Goal: Information Seeking & Learning: Get advice/opinions

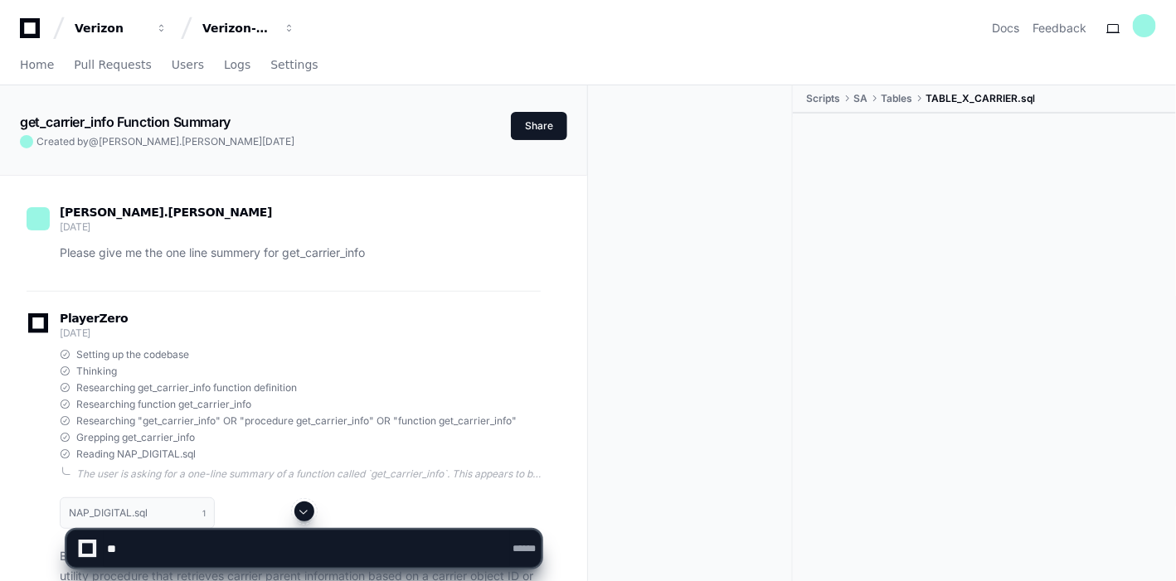
click at [312, 512] on button at bounding box center [304, 512] width 20 height 20
click at [213, 534] on textarea at bounding box center [307, 549] width 406 height 36
click at [301, 512] on span at bounding box center [304, 511] width 13 height 13
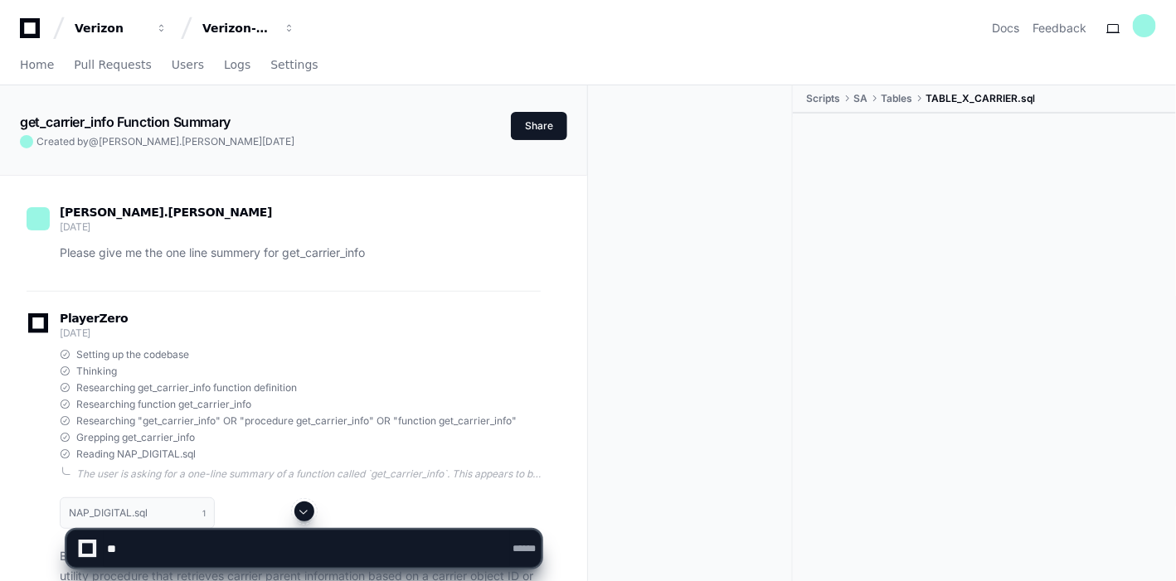
click at [301, 512] on span at bounding box center [304, 511] width 13 height 13
click at [301, 515] on span at bounding box center [304, 511] width 13 height 13
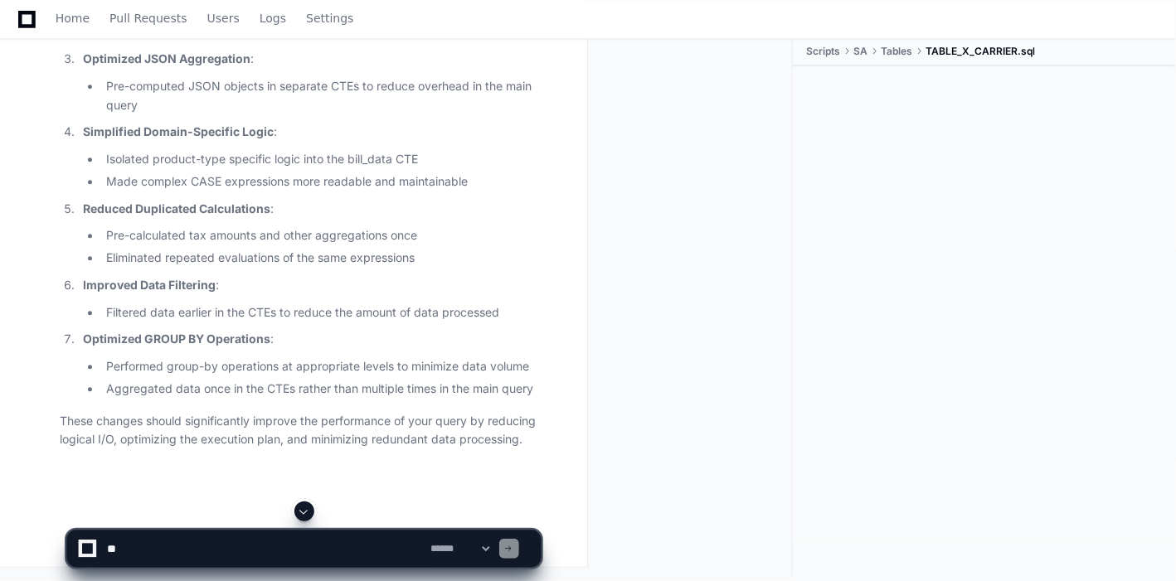
click at [301, 515] on span at bounding box center [304, 511] width 13 height 13
click at [301, 515] on app-app-chat-input "**********" at bounding box center [303, 535] width 475 height 66
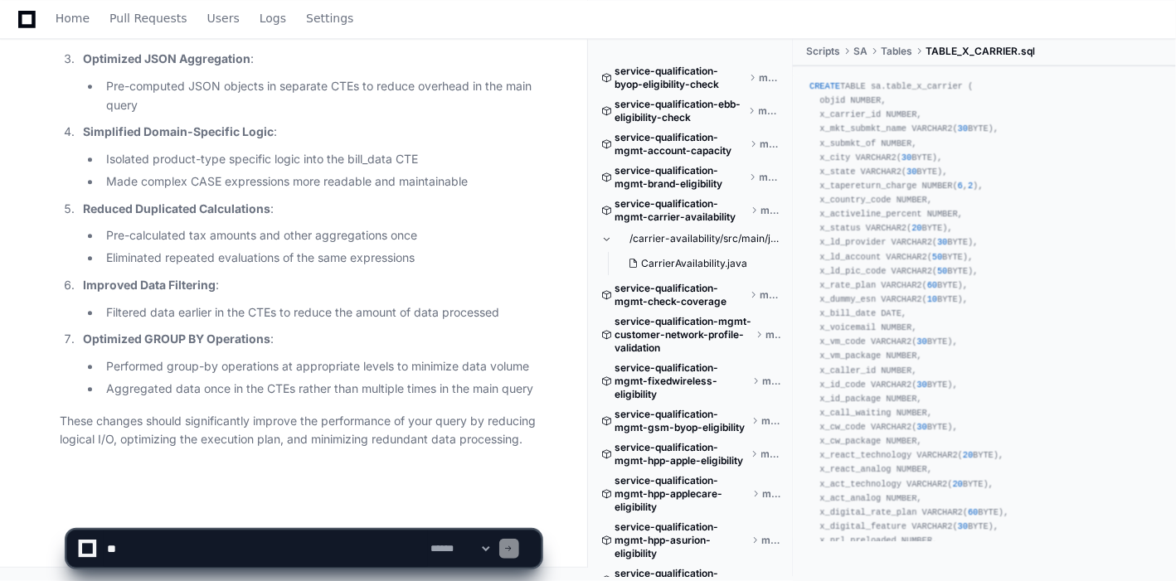
scroll to position [46918, 0]
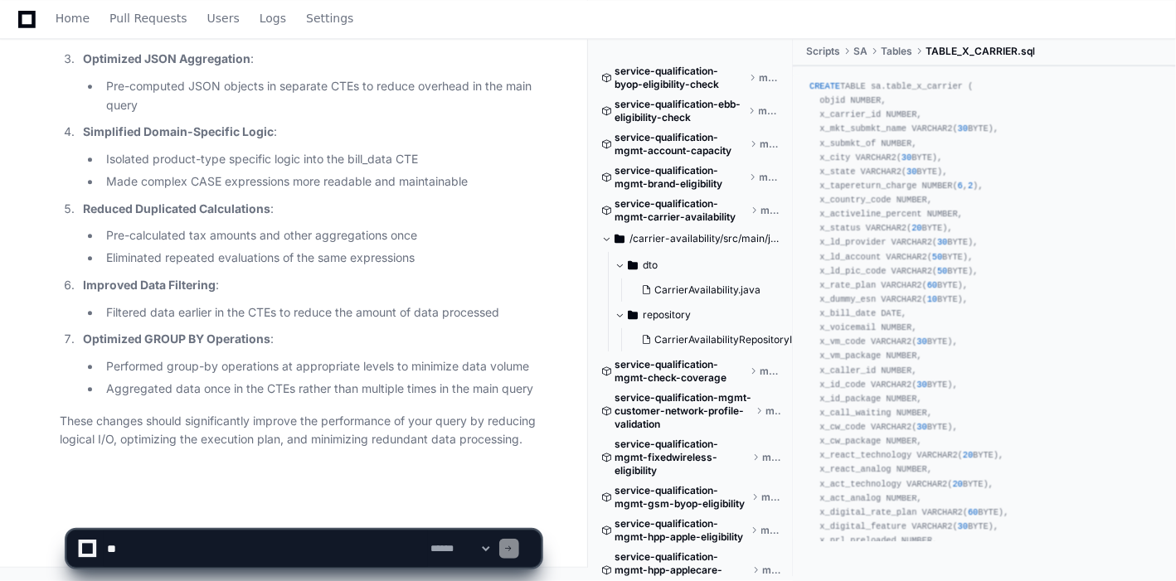
click at [177, 545] on textarea at bounding box center [266, 549] width 324 height 36
paste textarea "**********"
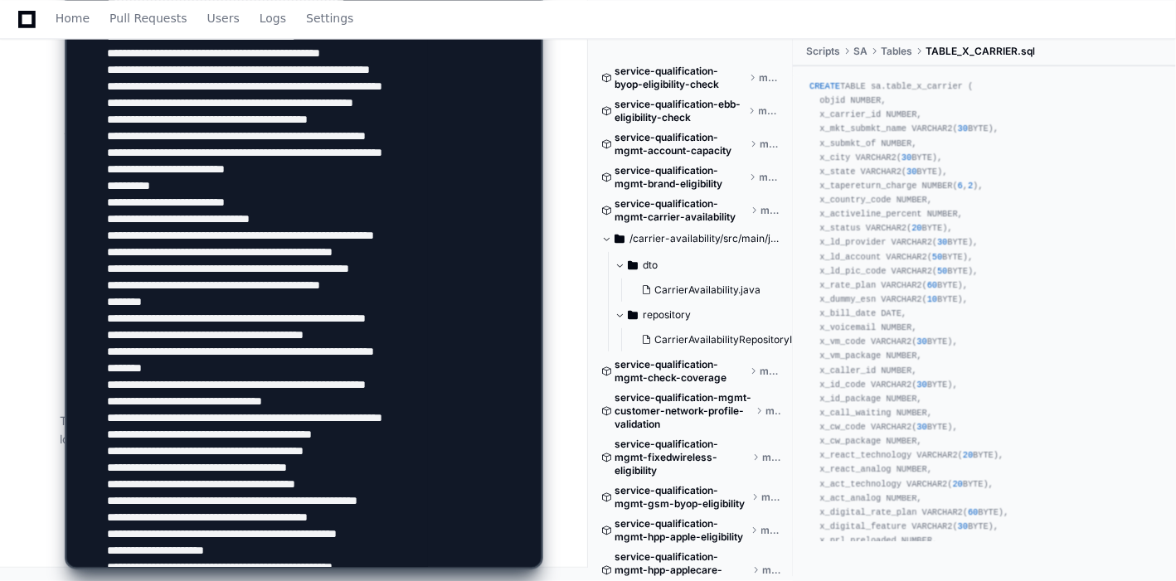
scroll to position [1052, 0]
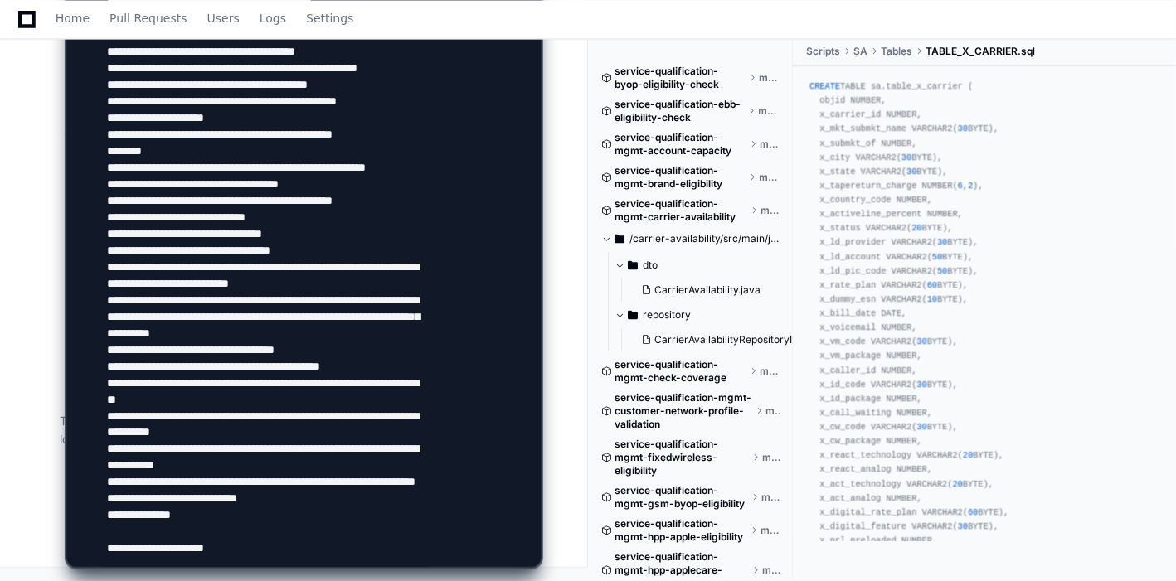
paste textarea "**********"
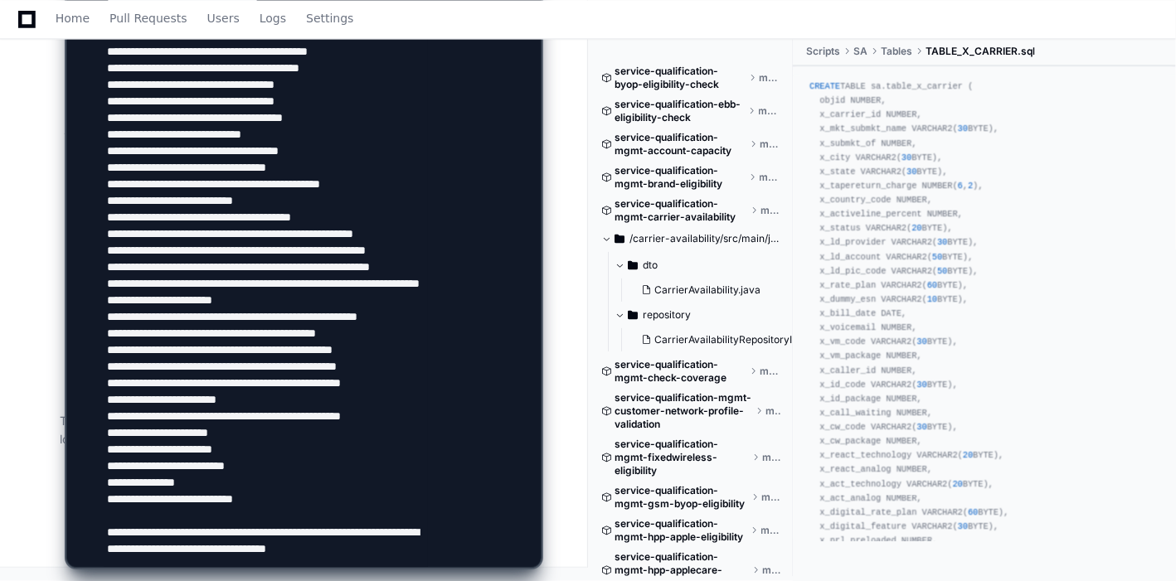
scroll to position [1436, 0]
type textarea "**********"
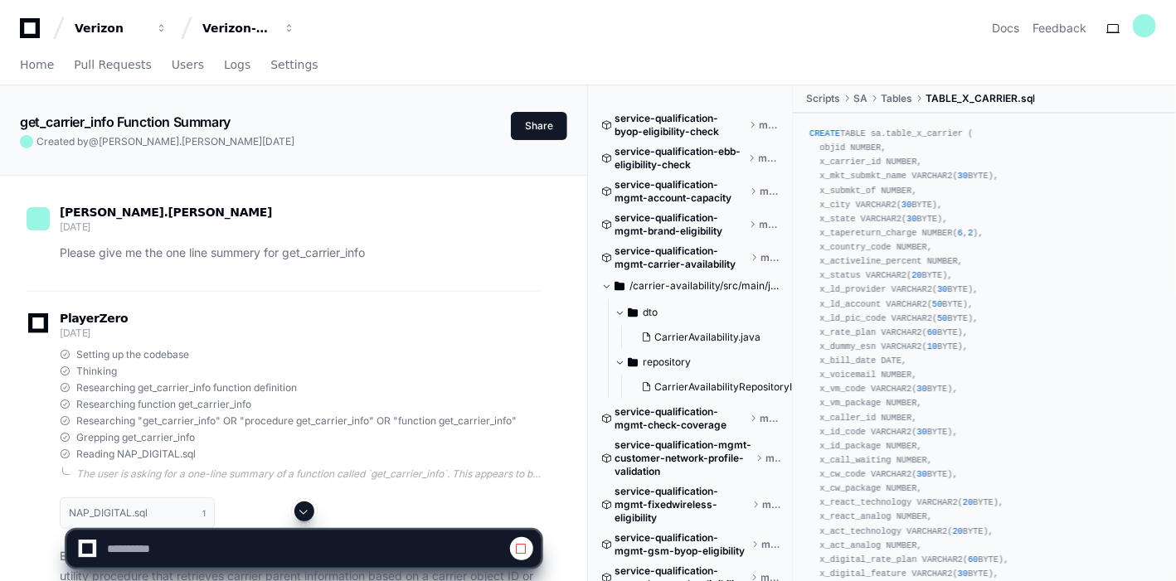
scroll to position [757, 0]
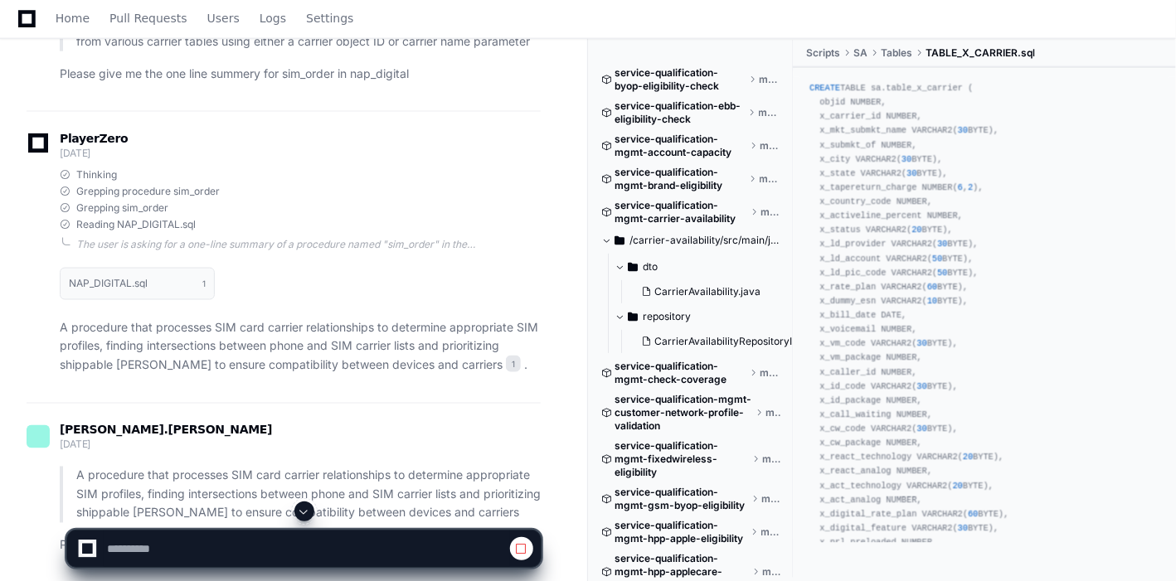
click at [300, 510] on span at bounding box center [304, 511] width 13 height 13
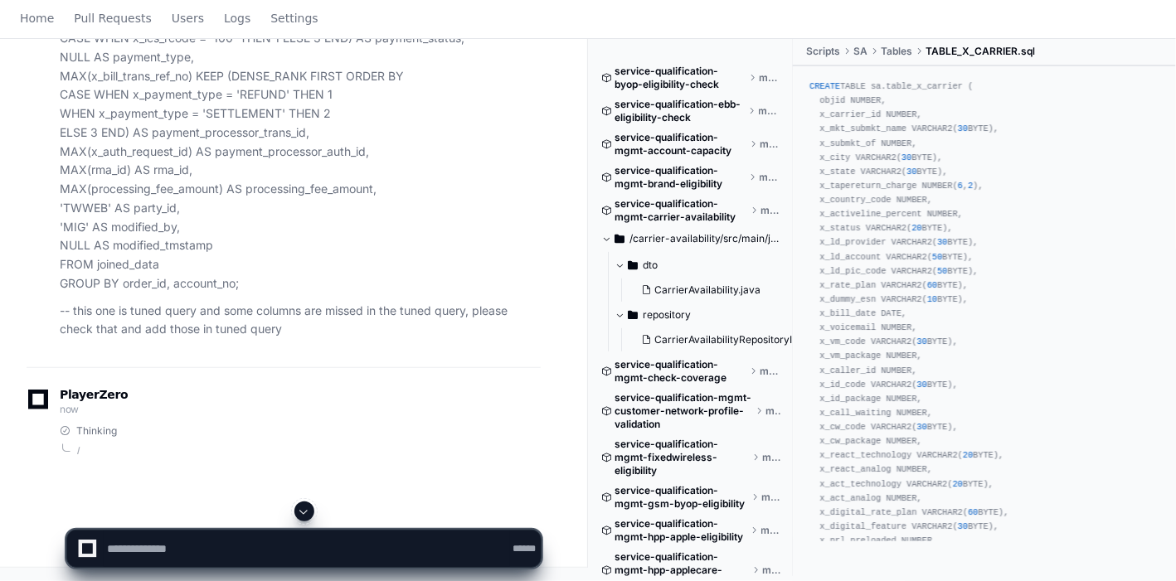
scroll to position [0, 0]
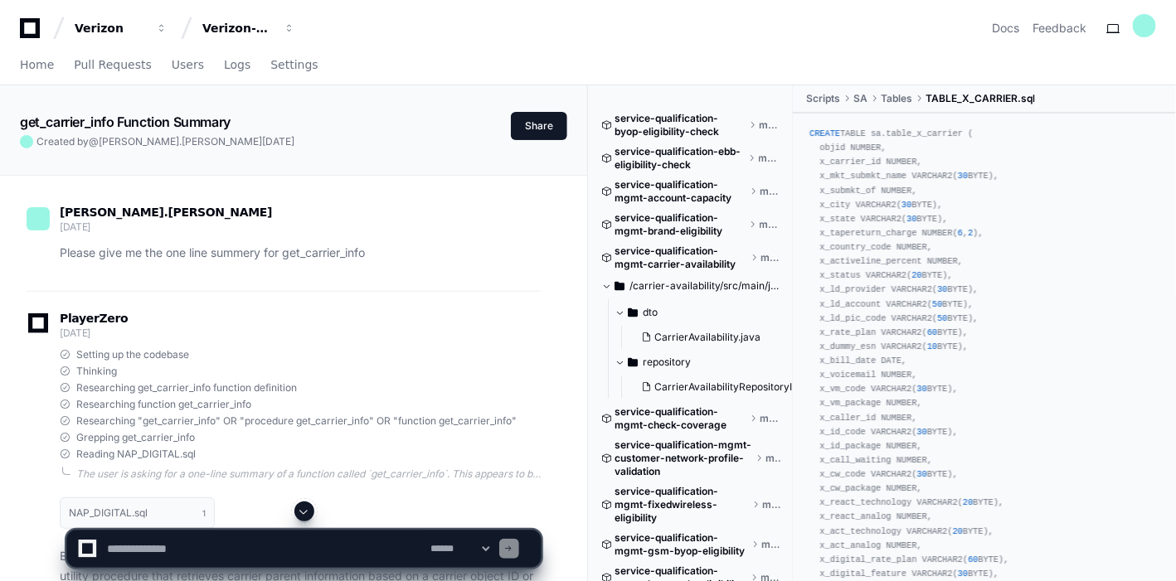
click at [305, 514] on span at bounding box center [304, 511] width 13 height 13
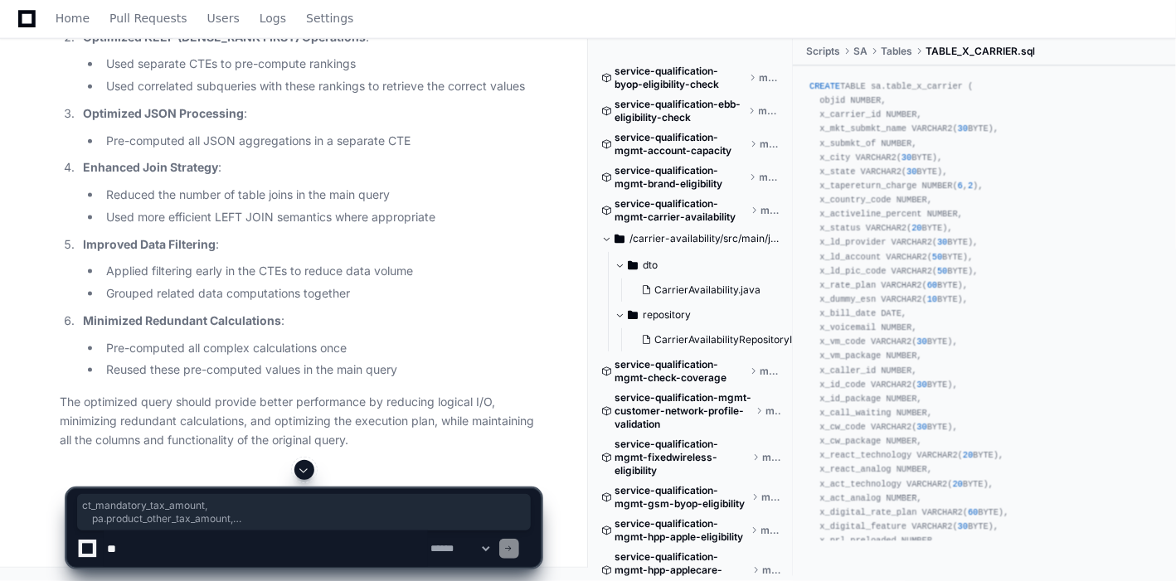
scroll to position [54940, 0]
click at [211, 547] on textarea at bounding box center [266, 549] width 324 height 36
paste textarea "**********"
type textarea "**********"
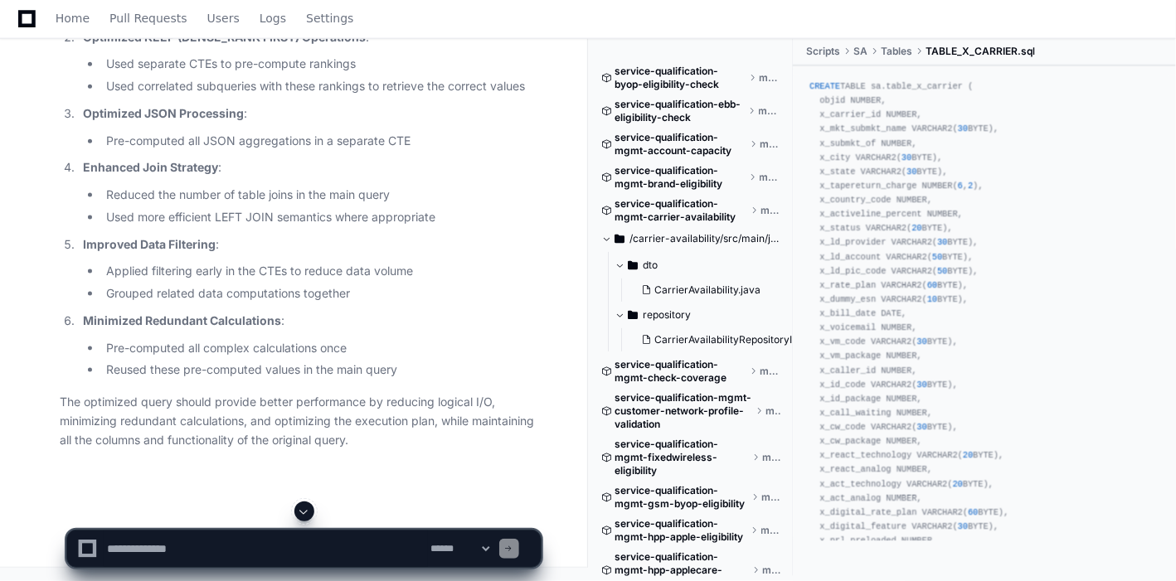
scroll to position [0, 0]
click at [300, 513] on span at bounding box center [304, 511] width 13 height 13
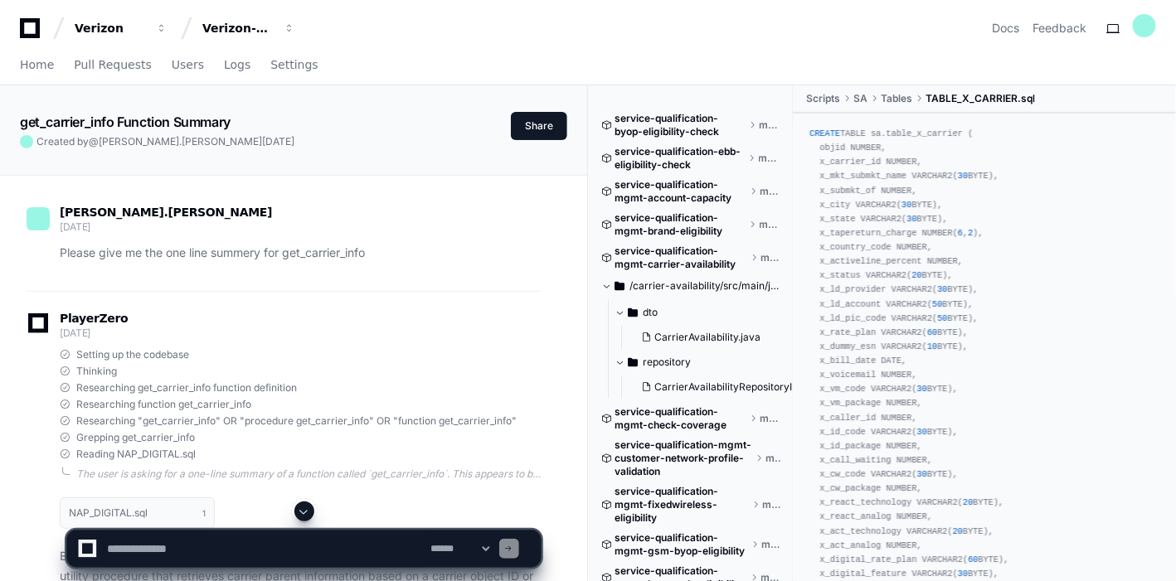
click at [304, 515] on span at bounding box center [304, 511] width 13 height 13
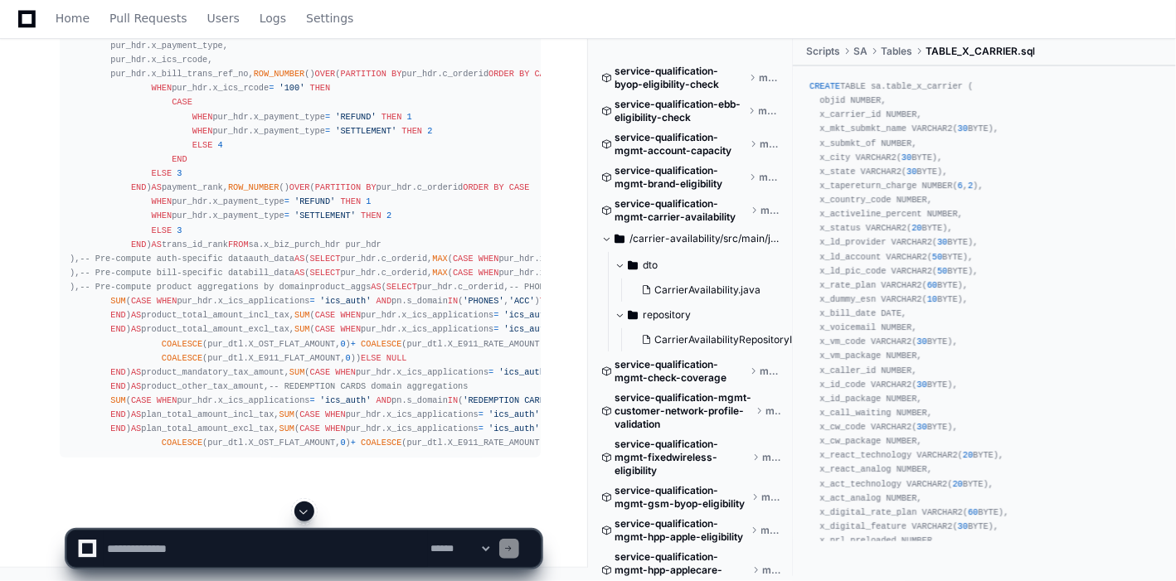
scroll to position [69827, 0]
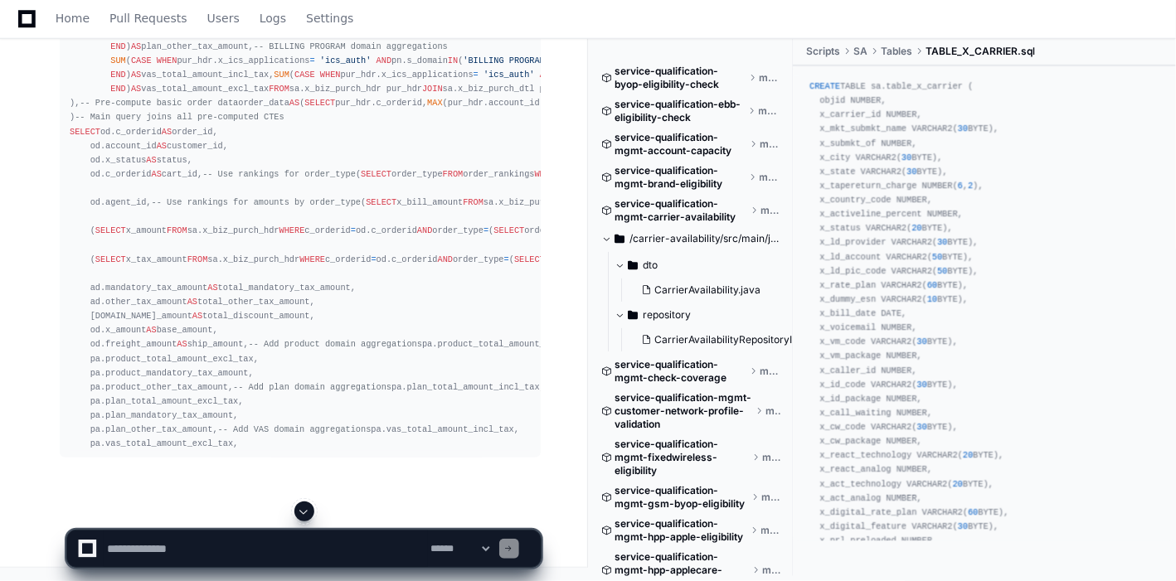
click at [302, 508] on span at bounding box center [304, 511] width 13 height 13
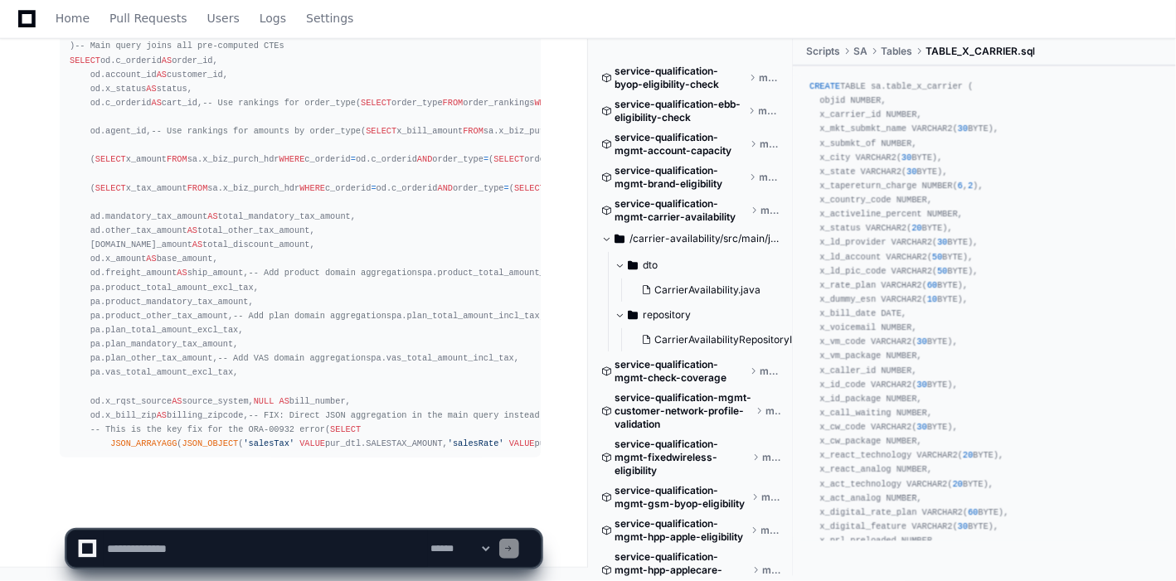
scroll to position [72801, 0]
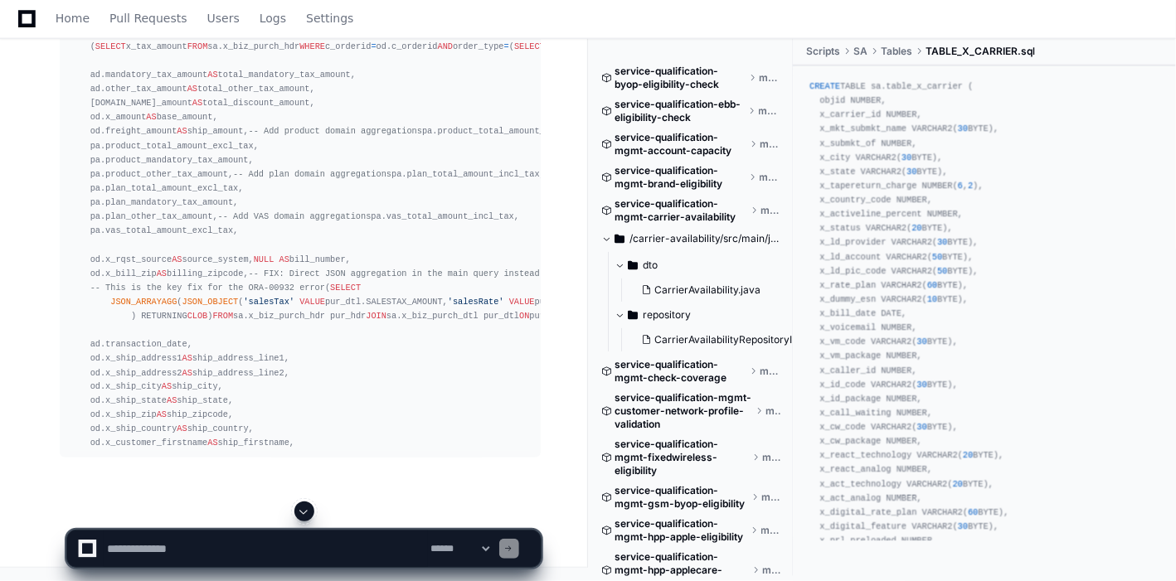
click at [299, 508] on span at bounding box center [304, 511] width 13 height 13
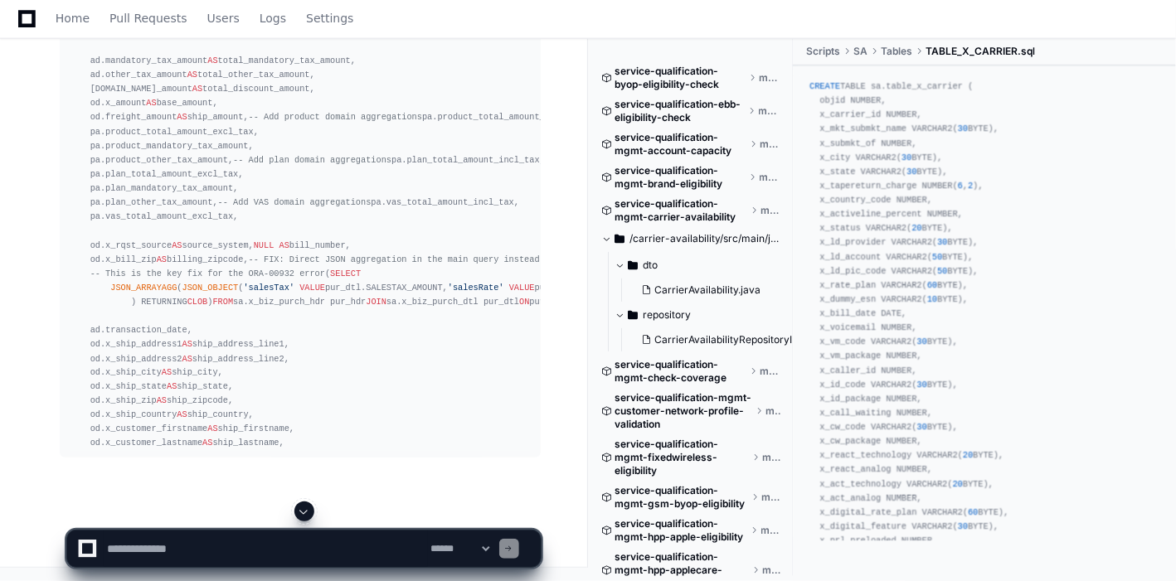
scroll to position [73014, 0]
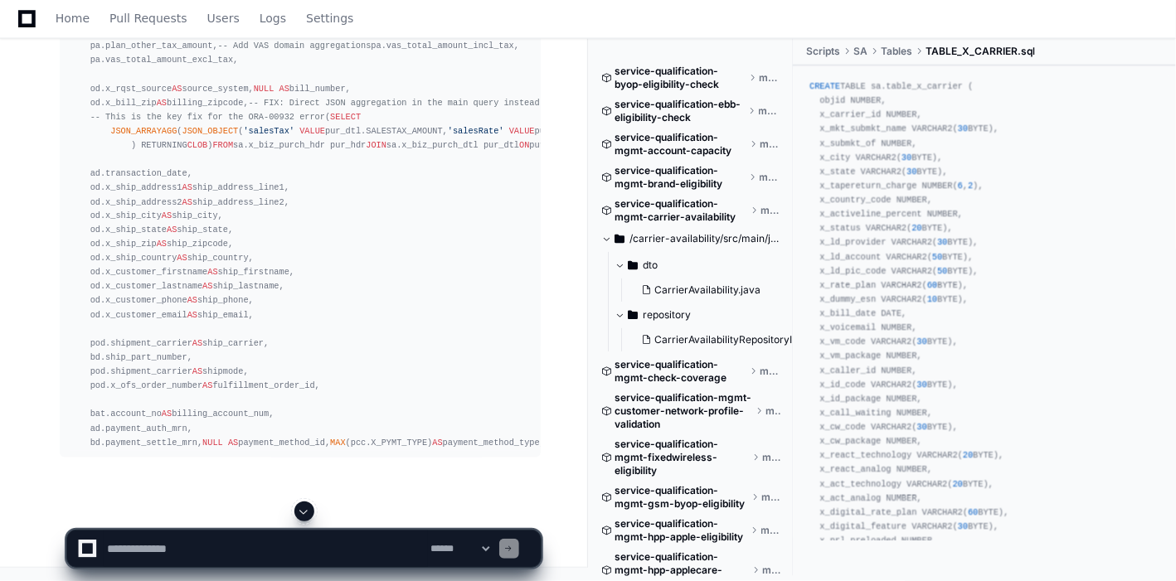
click at [302, 513] on span at bounding box center [304, 511] width 13 height 13
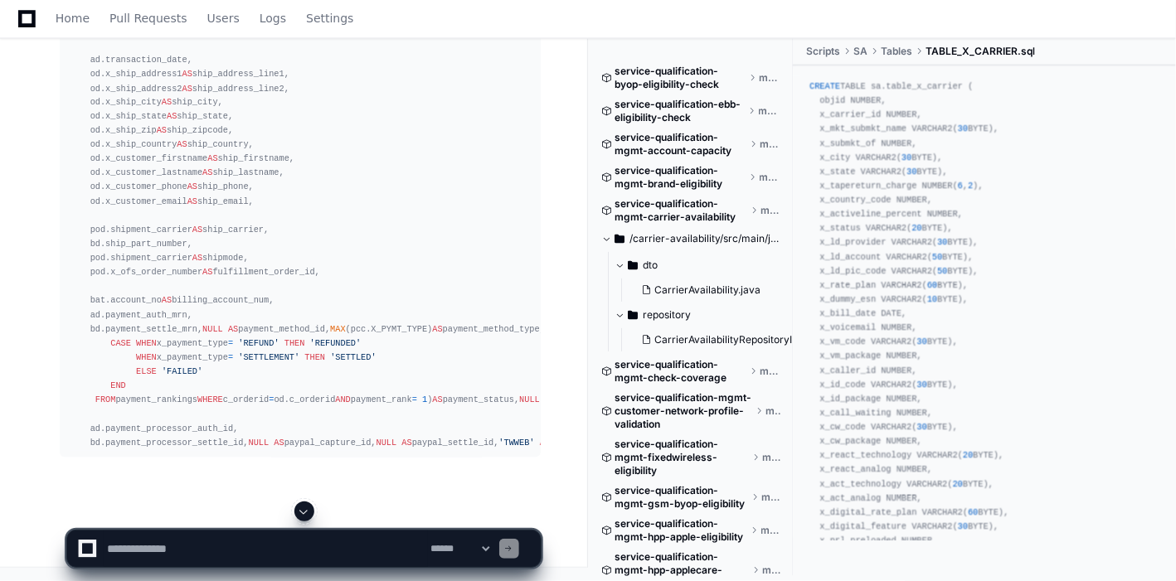
click at [304, 520] on button at bounding box center [304, 512] width 20 height 20
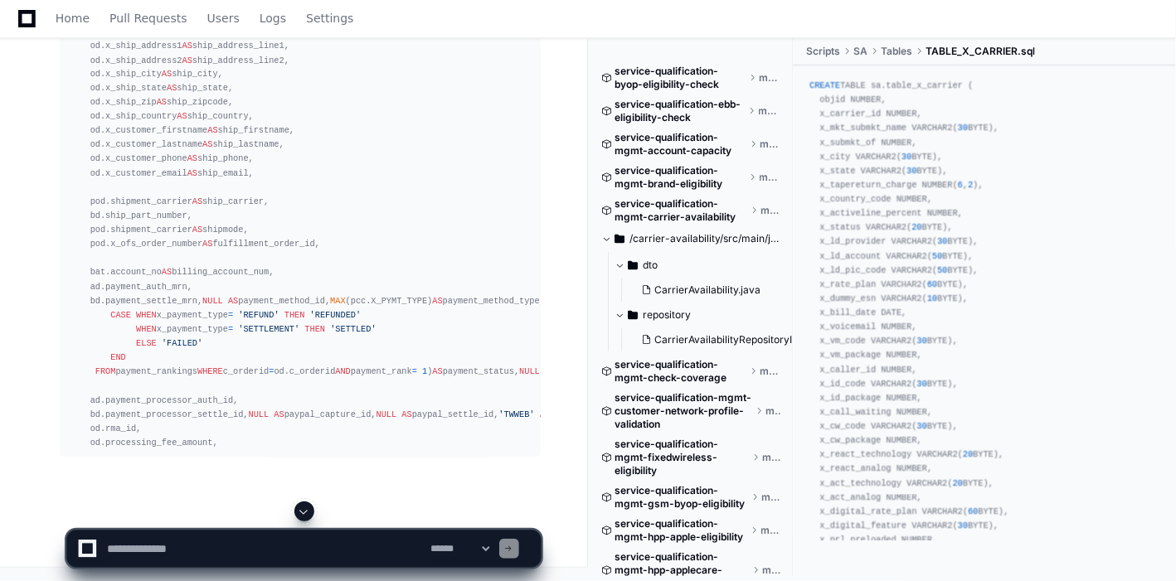
scroll to position [73554, 0]
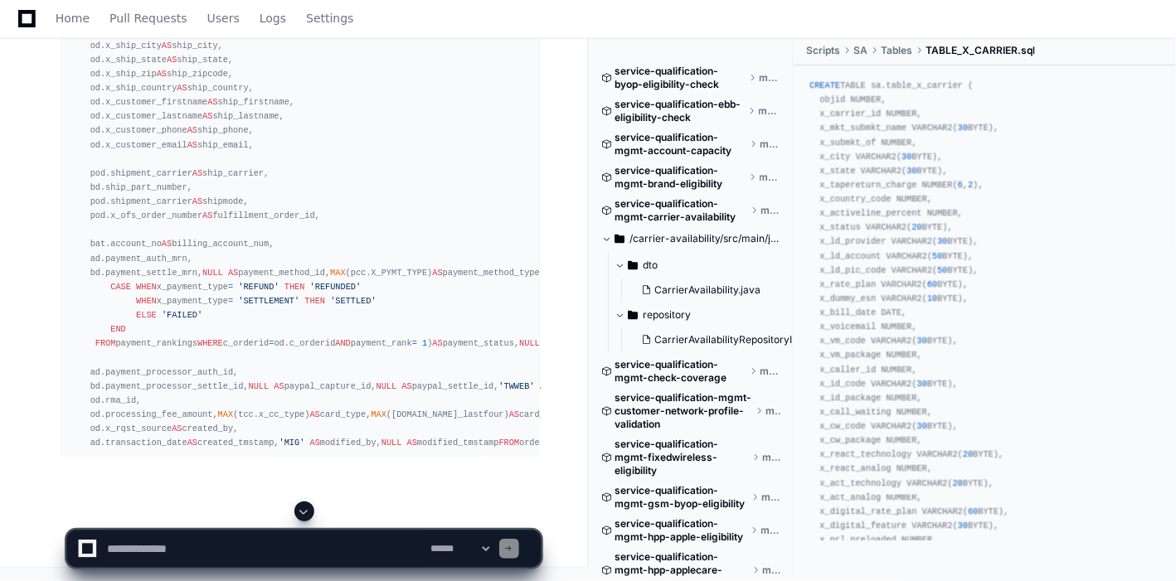
click at [307, 506] on span at bounding box center [304, 511] width 13 height 13
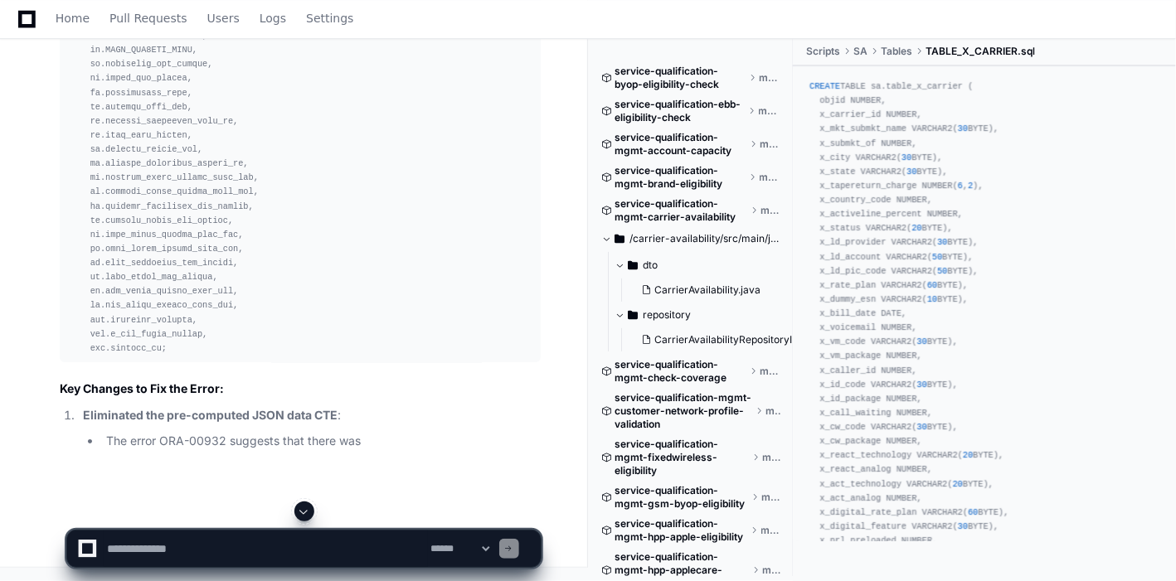
click at [304, 512] on span at bounding box center [304, 511] width 13 height 13
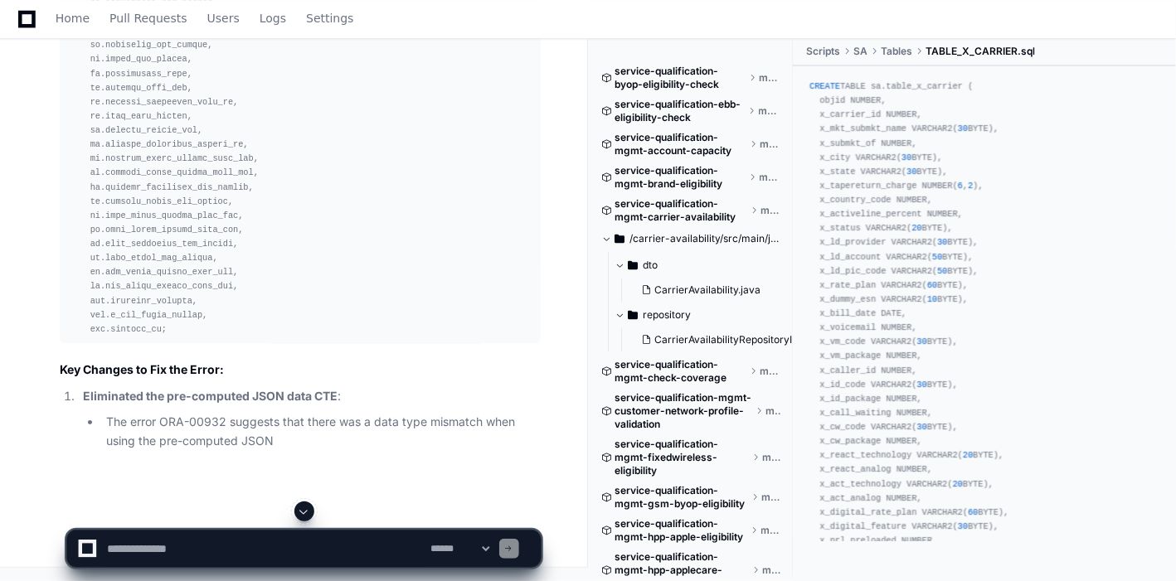
scroll to position [74559, 0]
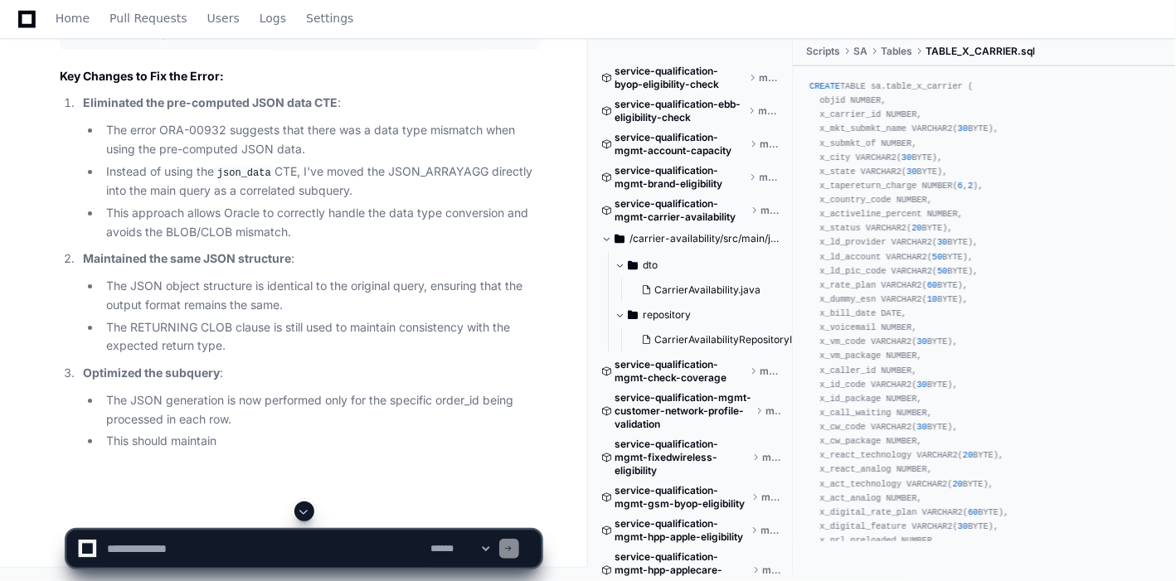
click at [300, 515] on span at bounding box center [304, 511] width 13 height 13
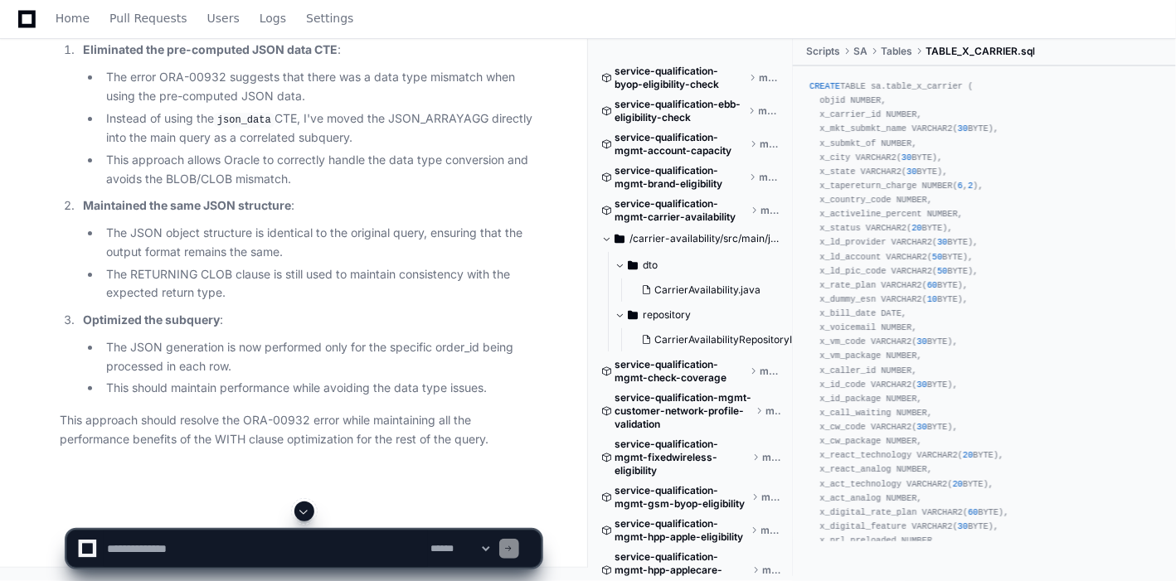
click at [304, 517] on span at bounding box center [304, 511] width 13 height 13
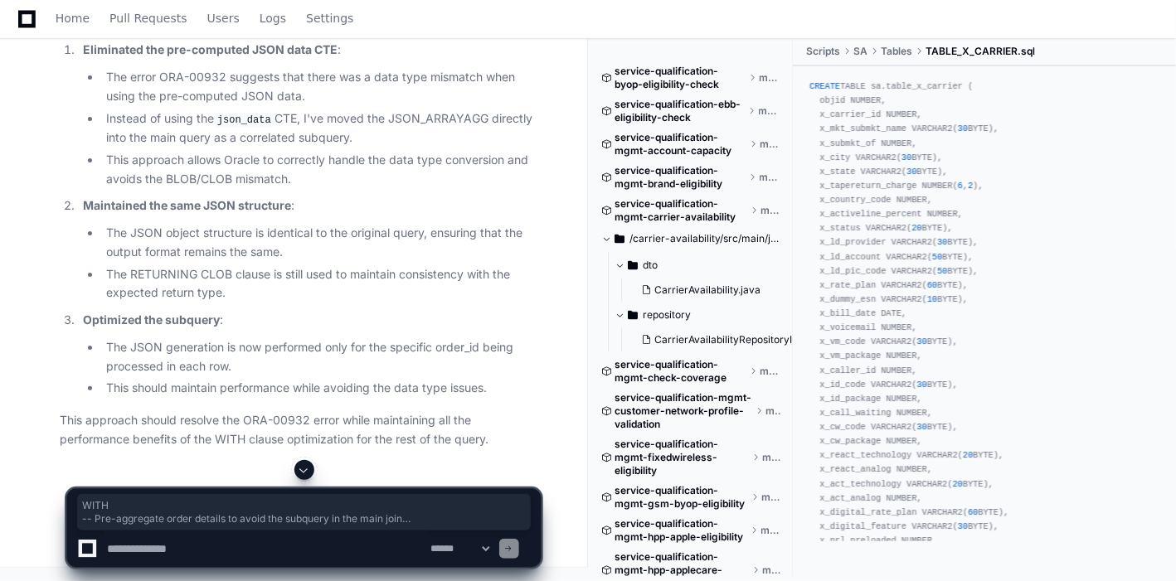
drag, startPoint x: 70, startPoint y: 226, endPoint x: 216, endPoint y: 413, distance: 236.9
copy div "WITH -- Pre-aggregate order details to avoid the subquery in the main join pur_…"
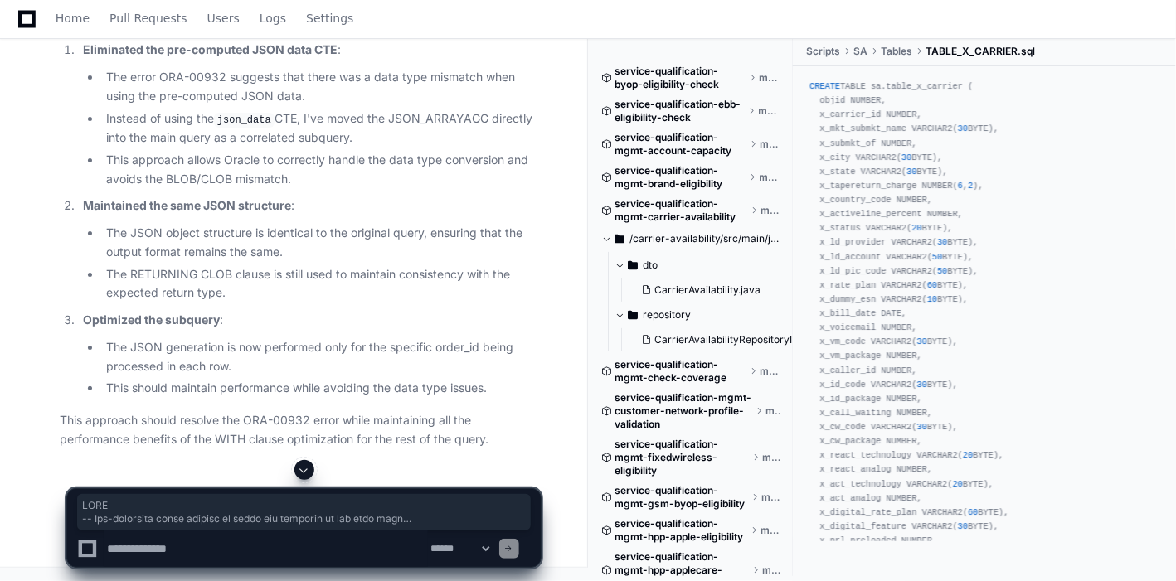
click at [299, 468] on span at bounding box center [304, 470] width 13 height 13
